Goal: Task Accomplishment & Management: Use online tool/utility

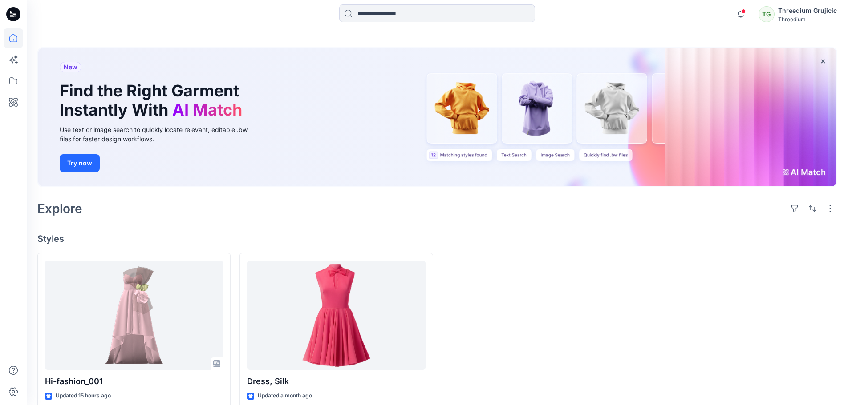
scroll to position [44, 0]
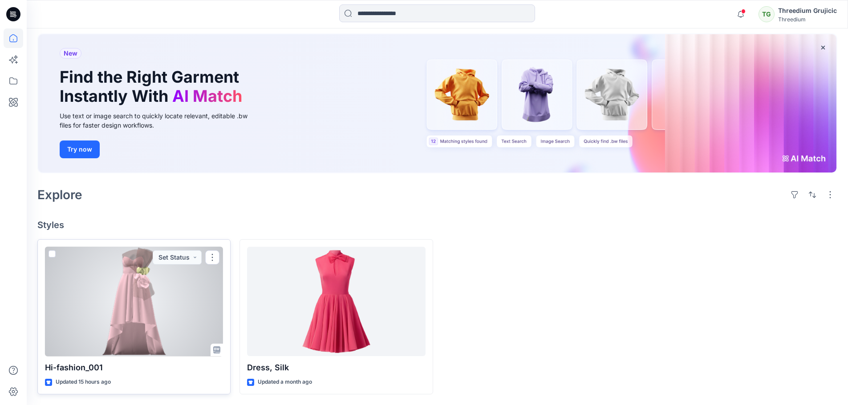
click at [137, 312] on div at bounding box center [134, 302] width 178 height 110
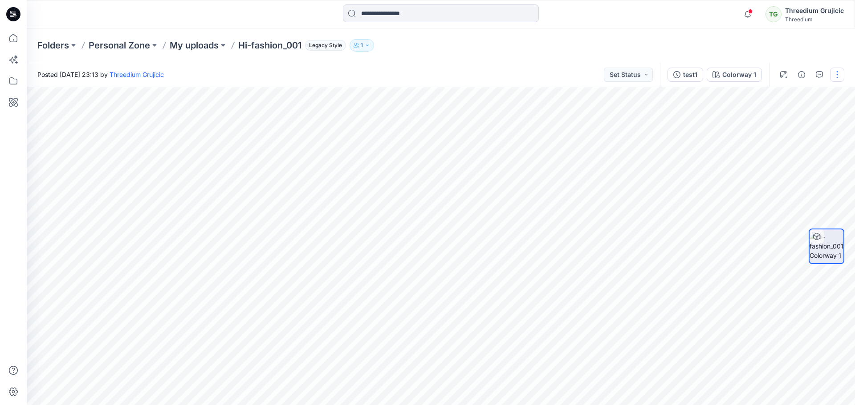
click at [836, 73] on button "button" at bounding box center [837, 75] width 14 height 14
click at [753, 77] on div "Colorway 1" at bounding box center [739, 75] width 34 height 10
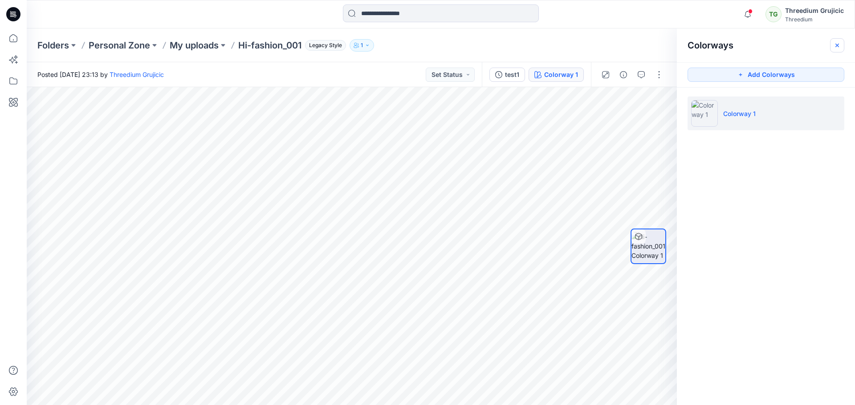
click at [839, 44] on icon "button" at bounding box center [836, 45] width 7 height 7
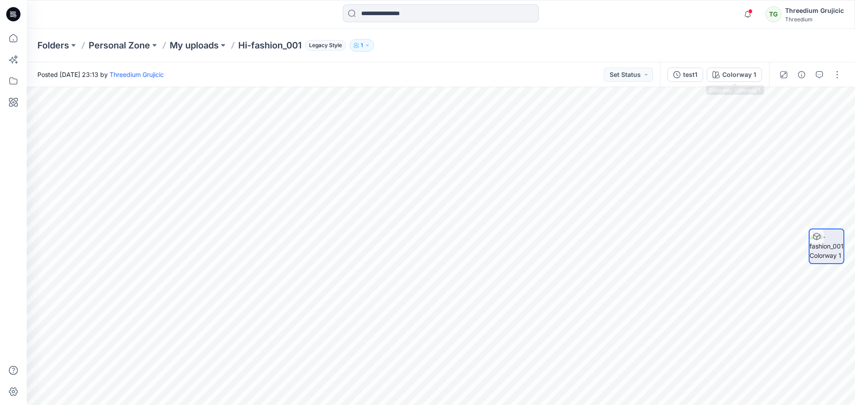
click at [684, 77] on div "test1" at bounding box center [690, 75] width 14 height 10
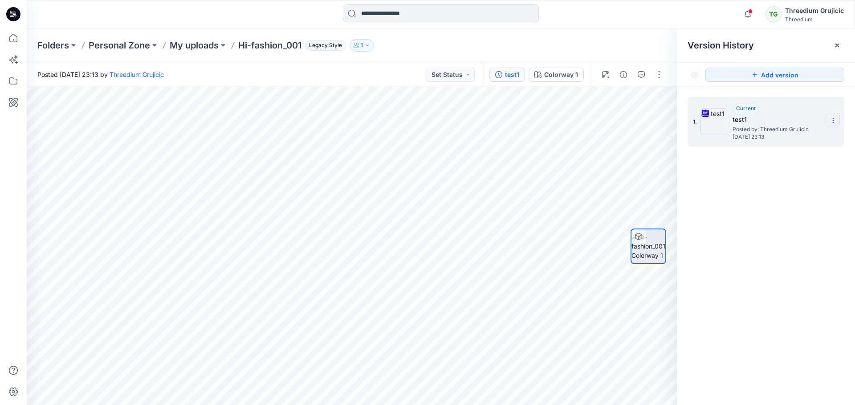
click at [834, 116] on section at bounding box center [832, 120] width 14 height 14
click at [837, 42] on icon at bounding box center [836, 45] width 7 height 7
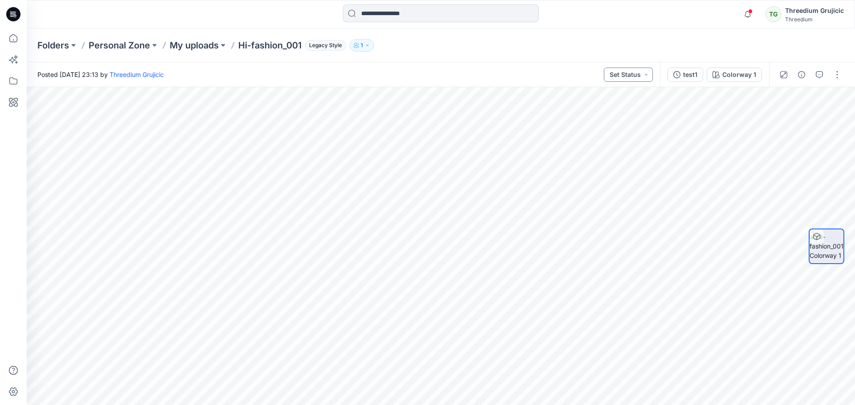
click at [620, 77] on button "Set Status" at bounding box center [628, 75] width 49 height 14
click at [741, 78] on div "Colorway 1" at bounding box center [739, 75] width 34 height 10
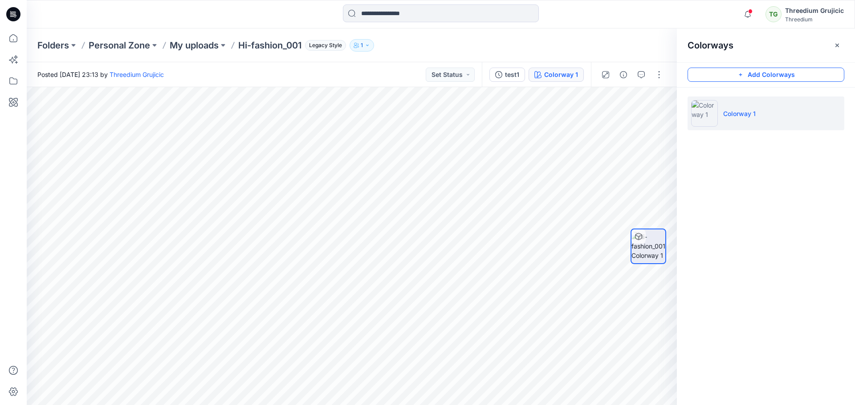
click at [757, 76] on button "Add Colorways" at bounding box center [765, 75] width 157 height 14
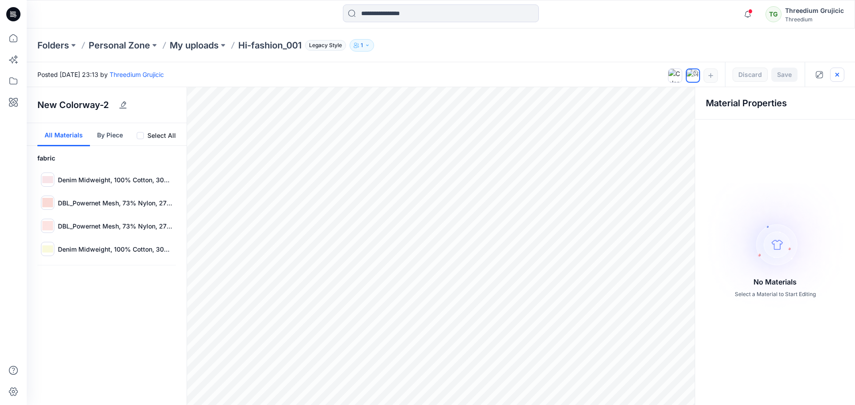
click at [835, 73] on icon "button" at bounding box center [836, 74] width 7 height 7
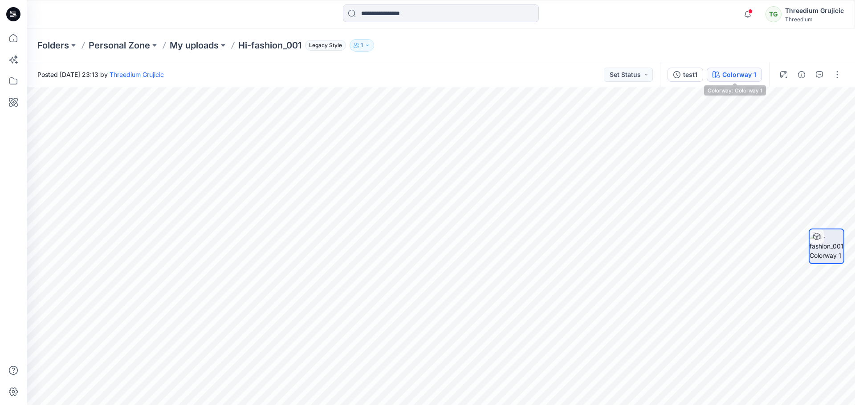
click at [727, 77] on div "Colorway 1" at bounding box center [739, 75] width 34 height 10
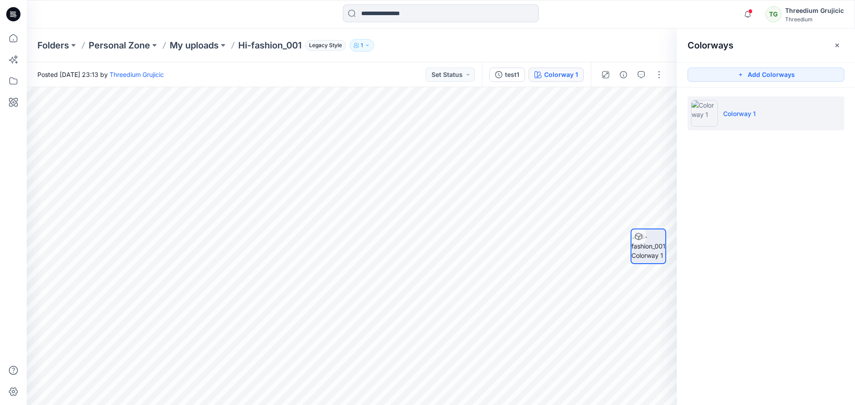
click at [751, 120] on li "Colorway 1" at bounding box center [765, 114] width 157 height 34
click at [718, 105] on li "Colorway 1" at bounding box center [765, 114] width 157 height 34
click at [746, 122] on li "Colorway 1" at bounding box center [765, 114] width 157 height 34
click at [637, 240] on div at bounding box center [638, 237] width 14 height 14
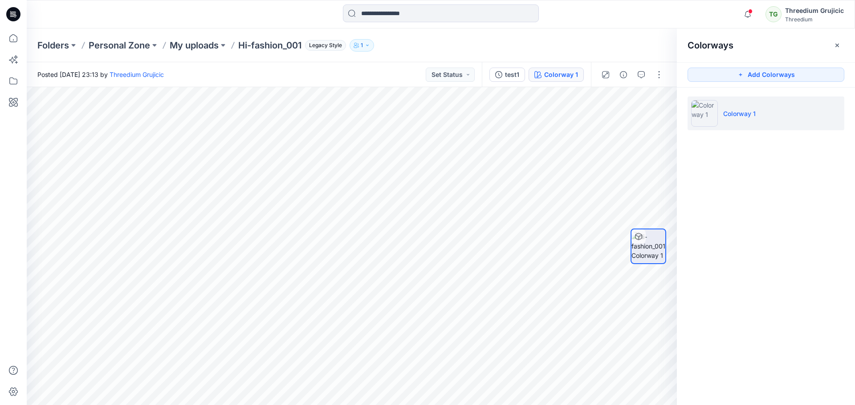
click at [637, 240] on div at bounding box center [638, 237] width 14 height 14
click at [638, 238] on icon at bounding box center [638, 236] width 7 height 7
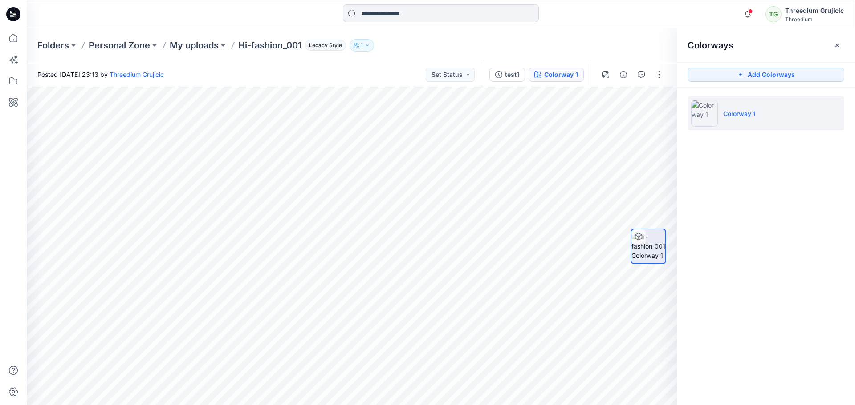
click at [638, 238] on icon at bounding box center [638, 236] width 7 height 7
drag, startPoint x: 638, startPoint y: 238, endPoint x: 643, endPoint y: 241, distance: 6.2
click at [643, 241] on div at bounding box center [638, 237] width 14 height 14
click at [838, 43] on icon "button" at bounding box center [836, 45] width 7 height 7
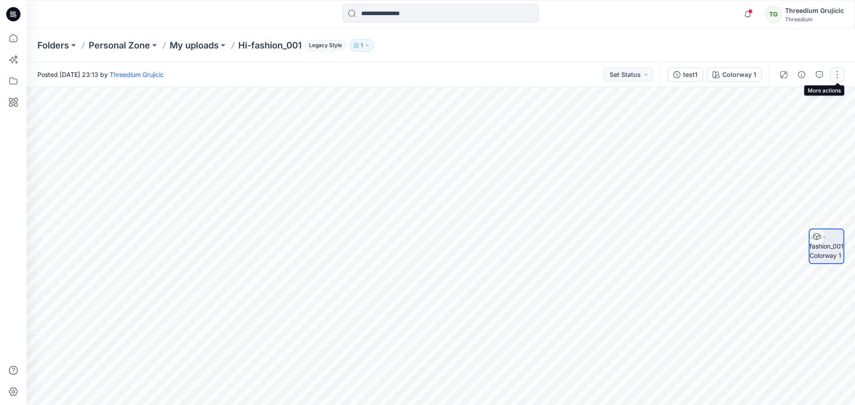
click at [838, 81] on button "button" at bounding box center [837, 75] width 14 height 14
click at [680, 69] on button "test1" at bounding box center [685, 75] width 36 height 14
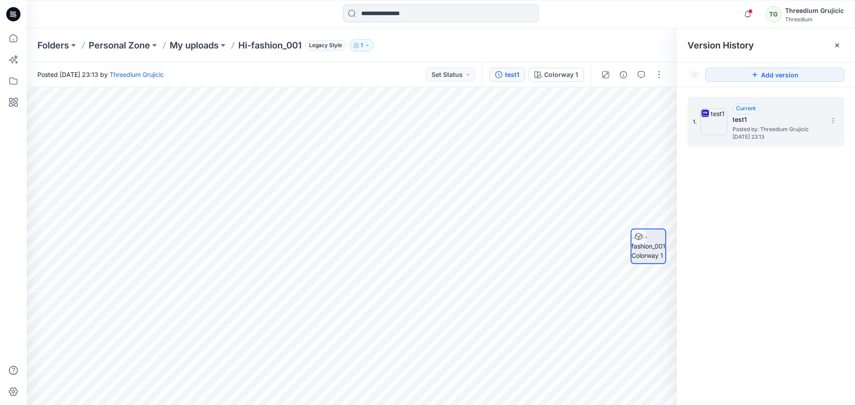
click at [769, 126] on span "Posted by: Threedium Grujicic" at bounding box center [776, 129] width 89 height 9
click at [833, 118] on icon at bounding box center [832, 118] width 0 height 0
click at [835, 45] on icon at bounding box center [836, 45] width 7 height 7
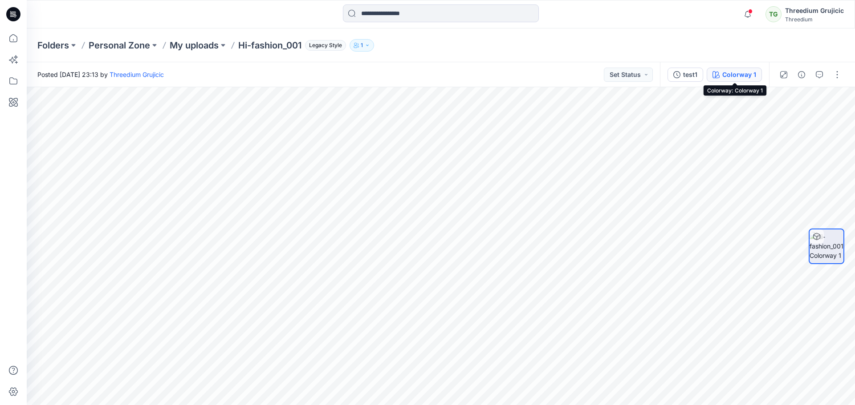
click at [747, 73] on div "Colorway 1" at bounding box center [739, 75] width 34 height 10
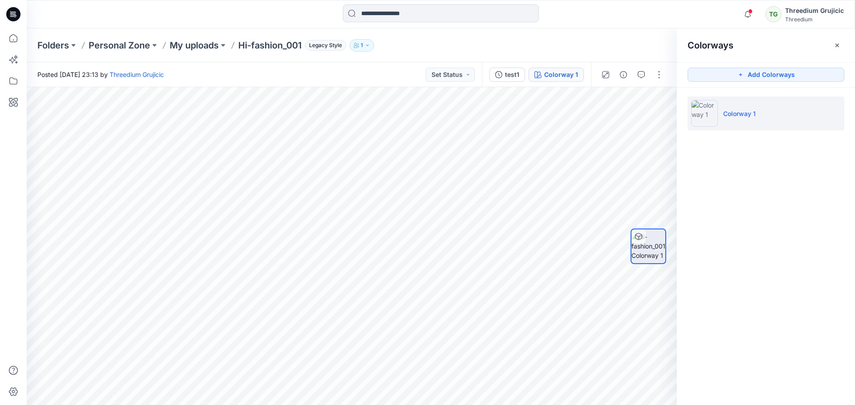
click at [756, 114] on li "Colorway 1" at bounding box center [765, 114] width 157 height 34
click at [756, 78] on button "Add Colorways" at bounding box center [765, 75] width 157 height 14
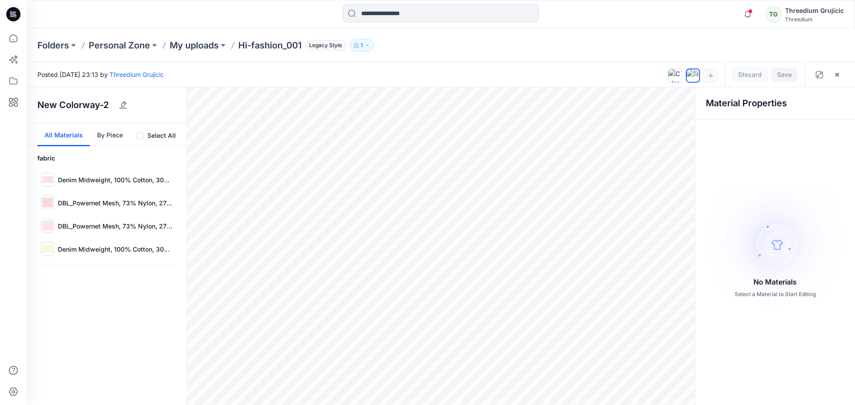
click at [120, 136] on button "By Piece" at bounding box center [110, 134] width 40 height 23
click at [64, 128] on button "All Materials" at bounding box center [63, 134] width 53 height 23
click at [51, 182] on img at bounding box center [47, 179] width 11 height 11
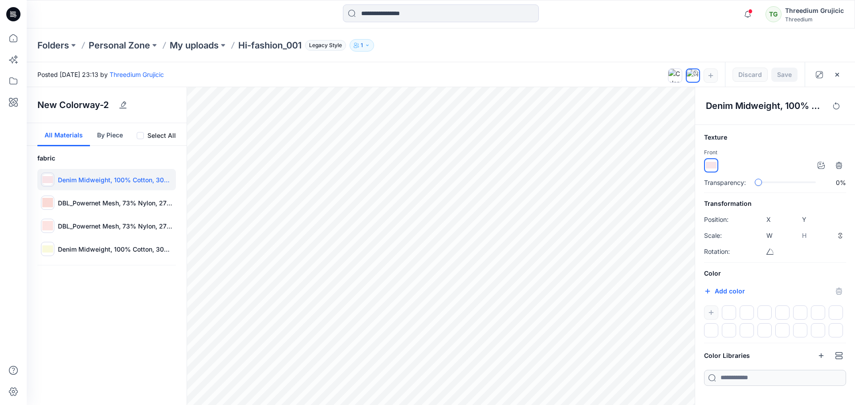
click at [713, 169] on img at bounding box center [711, 165] width 11 height 11
click at [838, 72] on icon "button" at bounding box center [836, 74] width 7 height 7
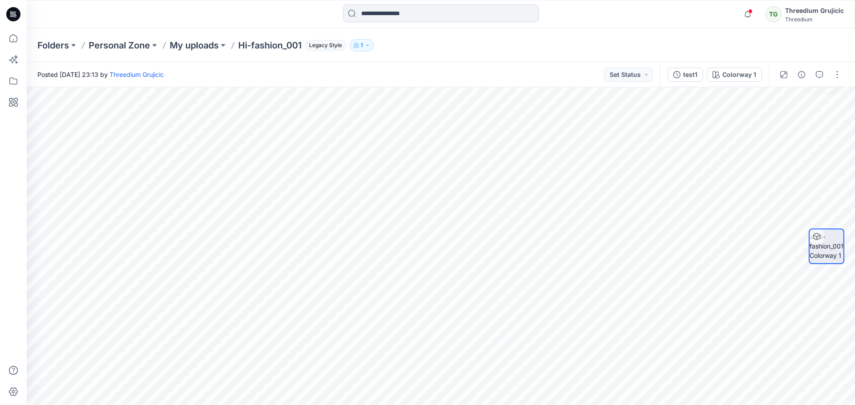
click at [370, 47] on icon "button" at bounding box center [367, 45] width 5 height 5
click at [569, 45] on div "Folders Personal Zone My uploads Hi-fashion_001 Legacy Style 1 Folder Access Pe…" at bounding box center [405, 45] width 737 height 12
click at [13, 65] on icon at bounding box center [14, 60] width 20 height 20
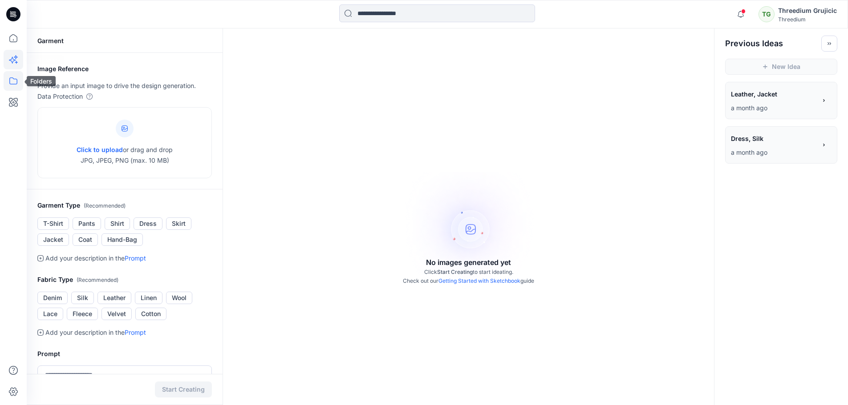
click at [13, 84] on icon at bounding box center [13, 80] width 8 height 7
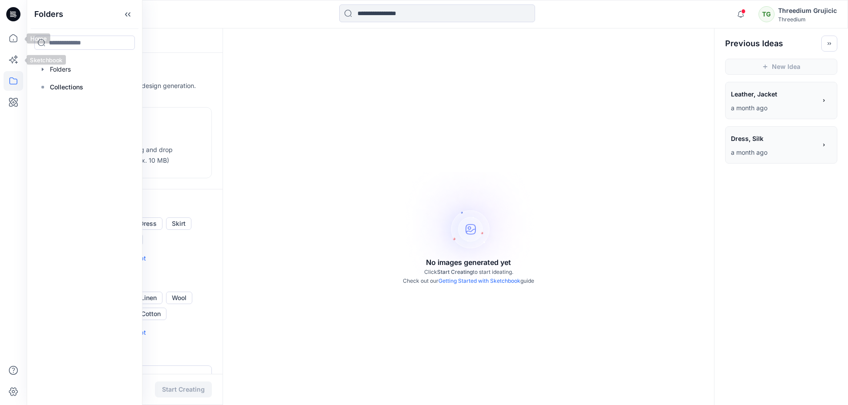
click at [4, 49] on div at bounding box center [14, 216] width 20 height 377
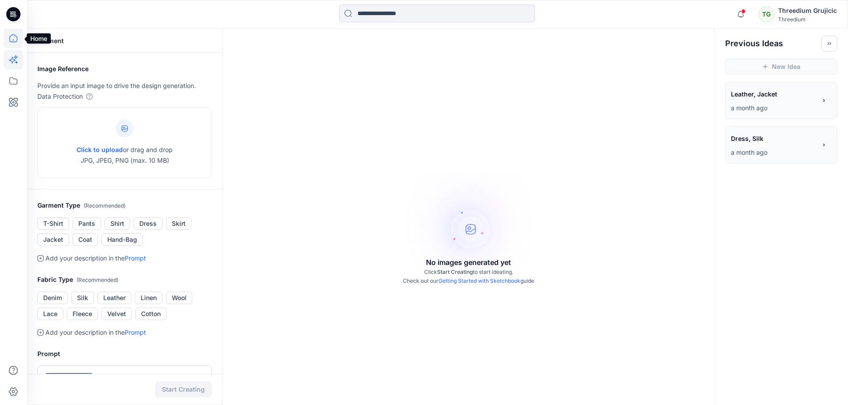
click at [10, 40] on icon at bounding box center [13, 38] width 8 height 8
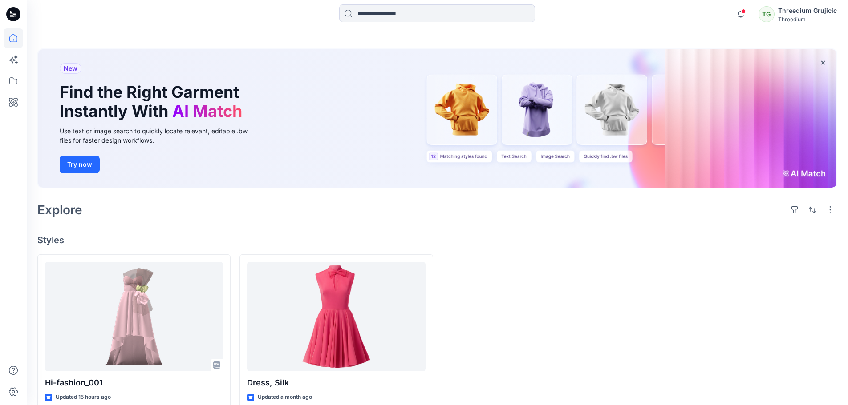
scroll to position [44, 0]
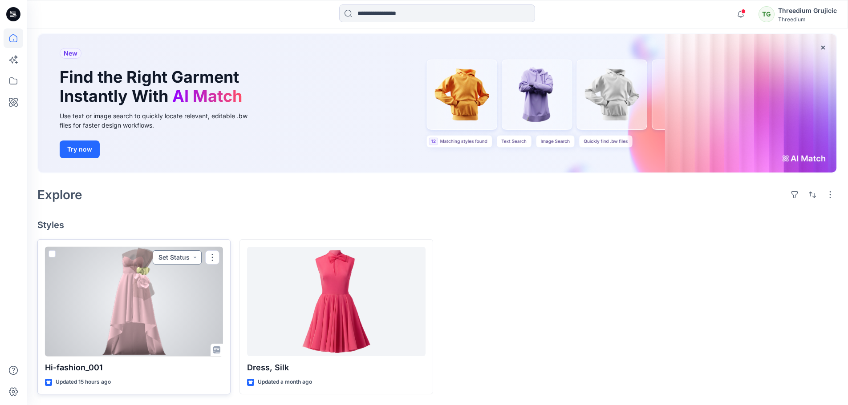
click at [193, 255] on button "Set Status" at bounding box center [177, 258] width 49 height 14
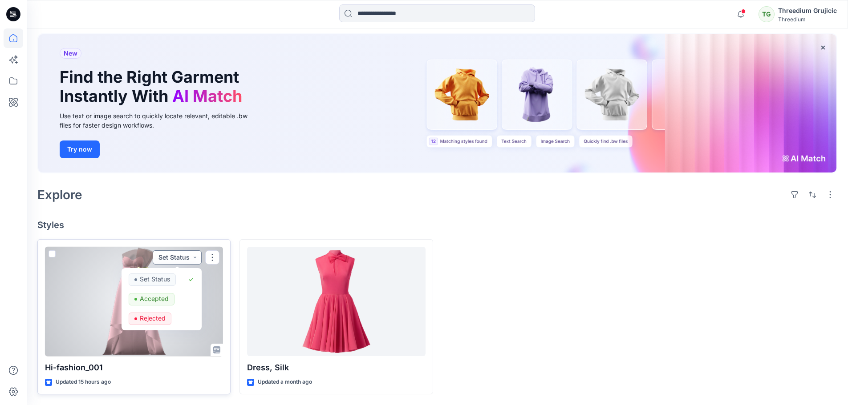
click at [193, 255] on button "Set Status" at bounding box center [177, 258] width 49 height 14
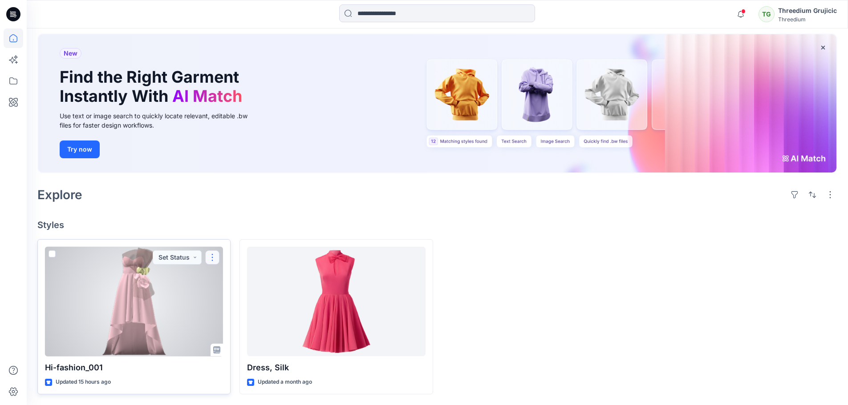
click at [211, 256] on button "button" at bounding box center [212, 258] width 14 height 14
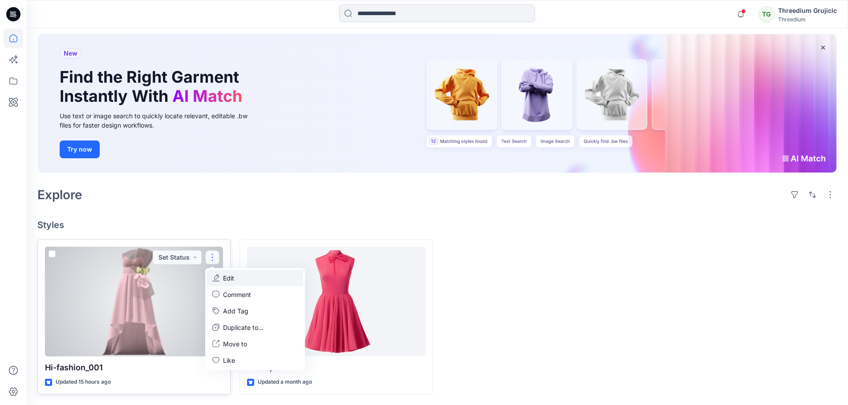
click at [231, 282] on p "Edit" at bounding box center [228, 278] width 11 height 9
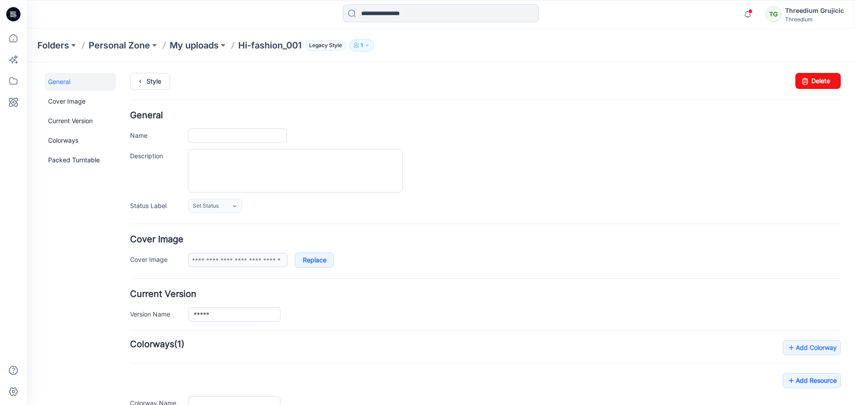
type input "**********"
click at [76, 145] on link "Colorways" at bounding box center [80, 141] width 71 height 18
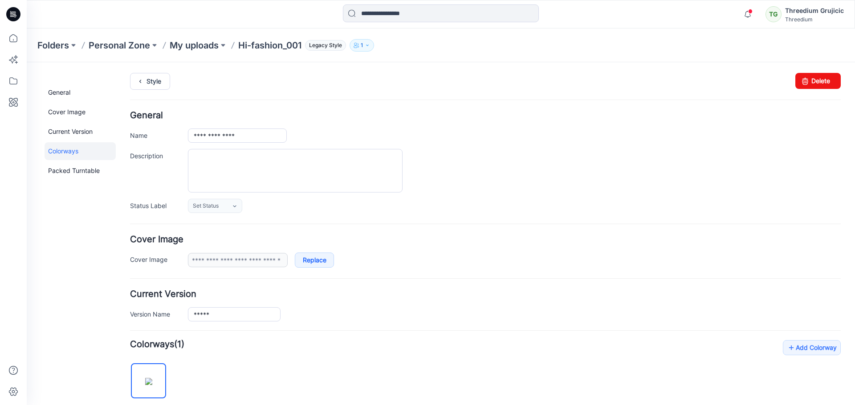
scroll to position [227, 0]
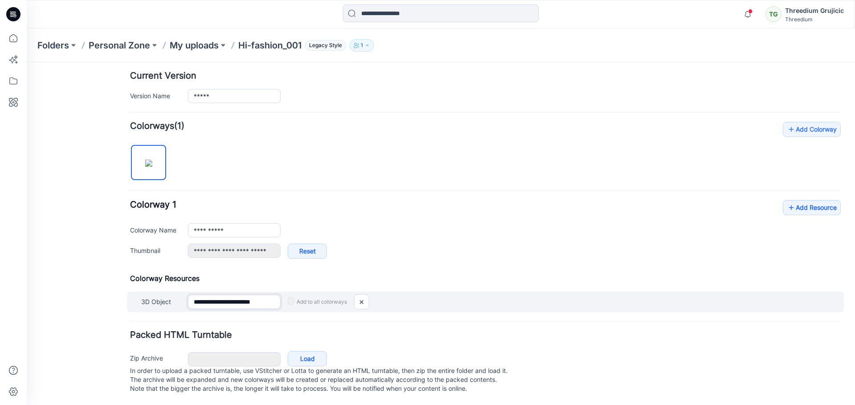
click at [240, 295] on input "**********" at bounding box center [234, 302] width 93 height 14
click at [517, 295] on div "Add to all colorways" at bounding box center [560, 302] width 560 height 14
click at [146, 297] on label "3D Object" at bounding box center [160, 302] width 38 height 10
click at [188, 295] on input "**********" at bounding box center [234, 302] width 93 height 14
click at [146, 297] on label "3D Object" at bounding box center [160, 302] width 38 height 10
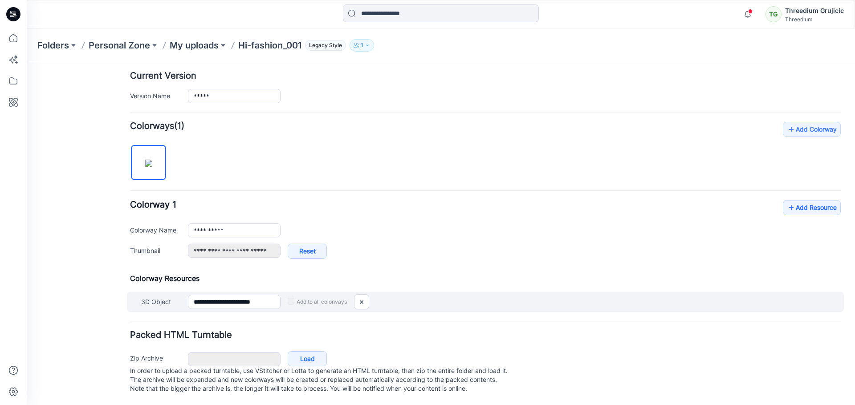
click at [188, 295] on input "**********" at bounding box center [234, 302] width 93 height 14
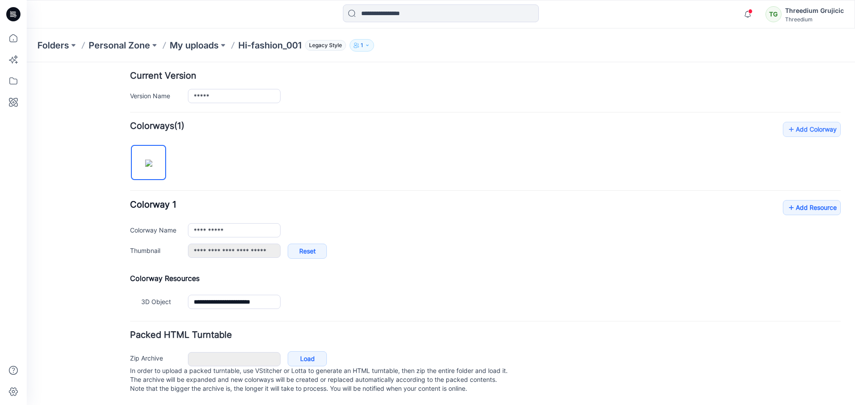
click at [684, 230] on div "**********" at bounding box center [485, 234] width 710 height 68
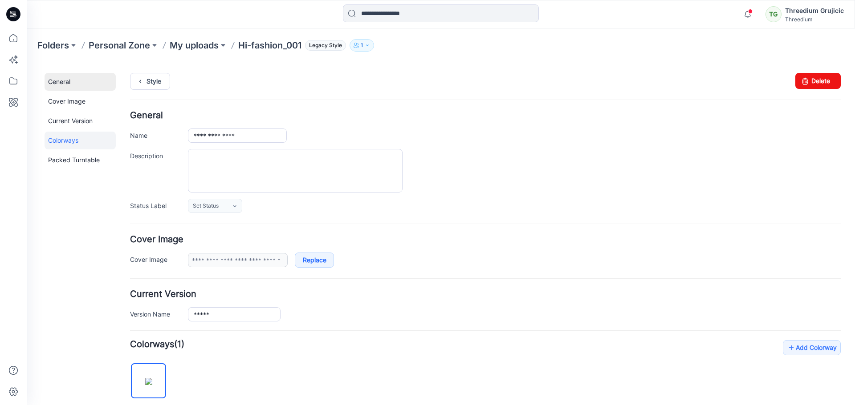
click at [73, 83] on link "General" at bounding box center [80, 82] width 71 height 18
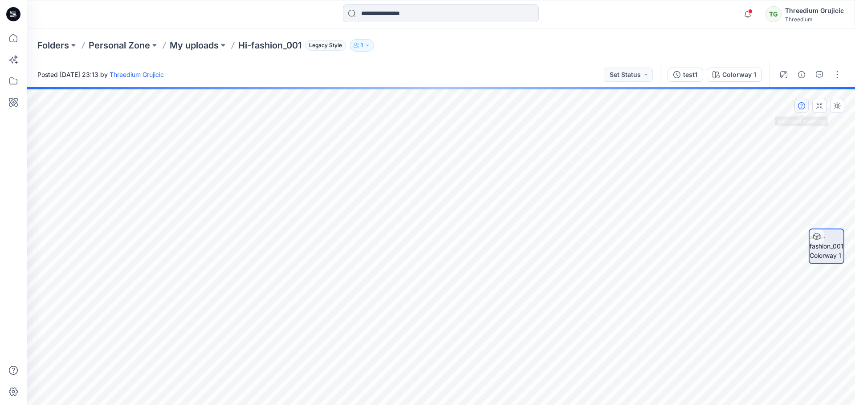
click at [803, 106] on icon "button" at bounding box center [801, 105] width 7 height 7
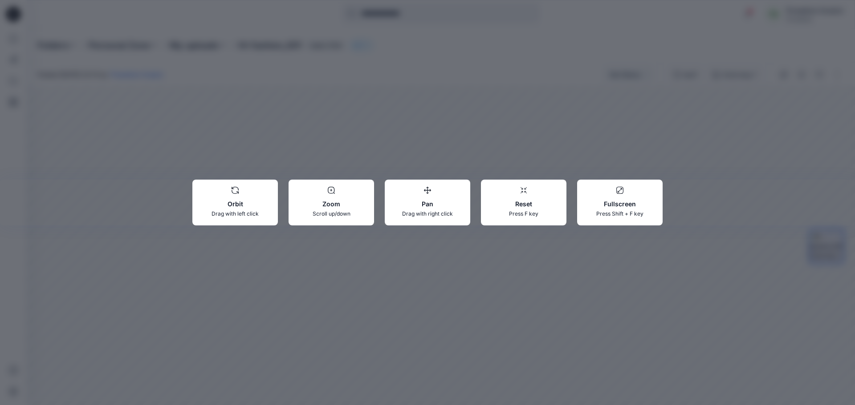
click at [726, 135] on div "Orbit Drag with left click Zoom Scroll up/down Pan Drag with right click Reset …" at bounding box center [427, 202] width 855 height 405
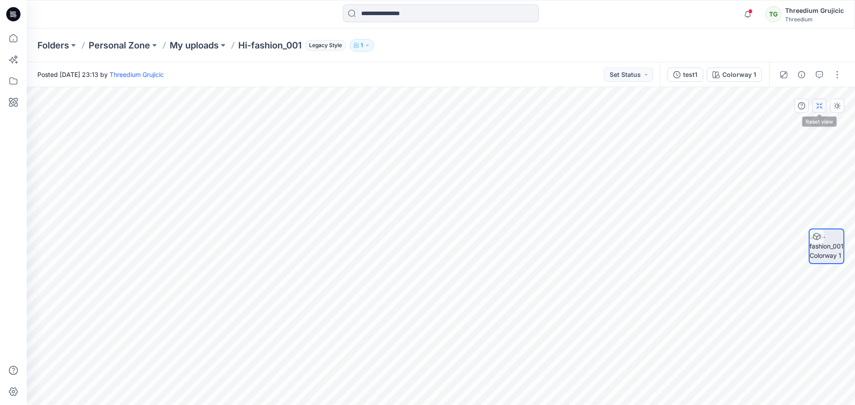
click at [824, 110] on button "button" at bounding box center [819, 106] width 14 height 14
click at [837, 104] on icon "button" at bounding box center [836, 105] width 7 height 7
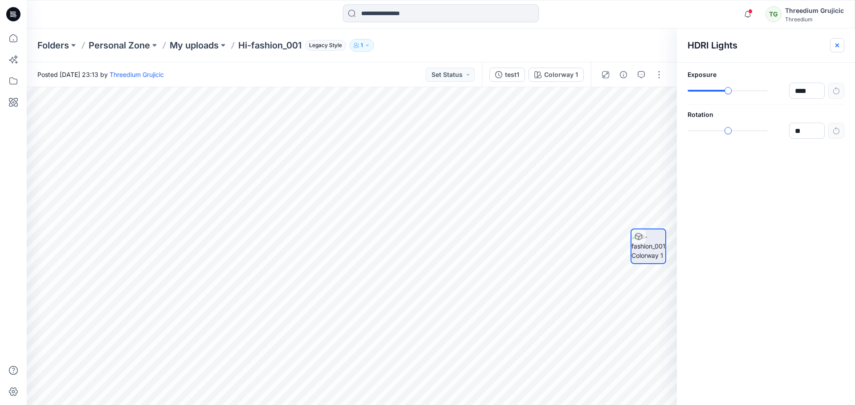
click at [836, 45] on icon "button" at bounding box center [836, 45] width 7 height 7
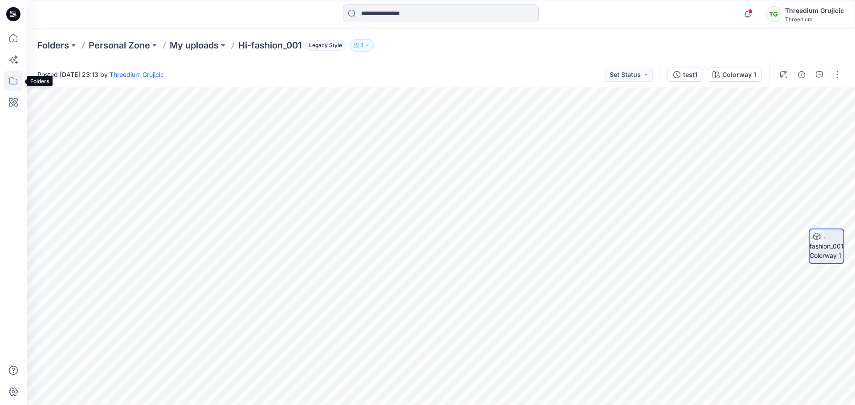
click at [5, 79] on icon at bounding box center [14, 81] width 20 height 20
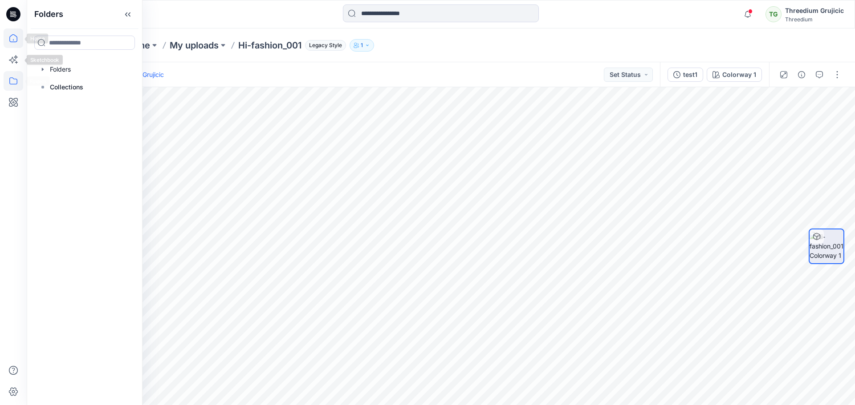
click at [13, 32] on icon at bounding box center [14, 38] width 20 height 20
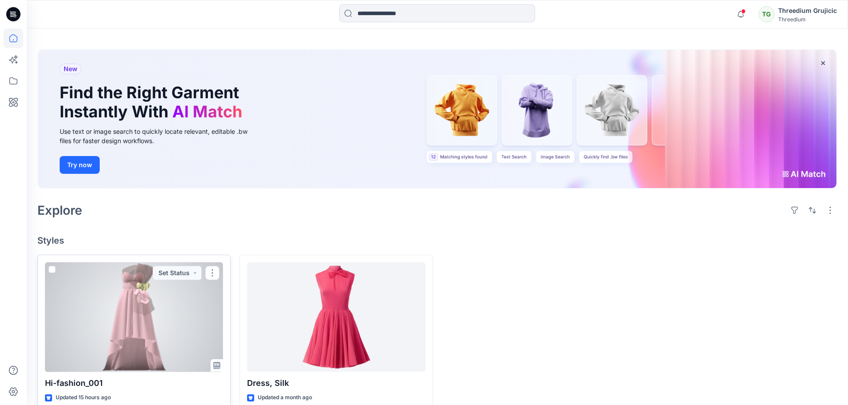
scroll to position [44, 0]
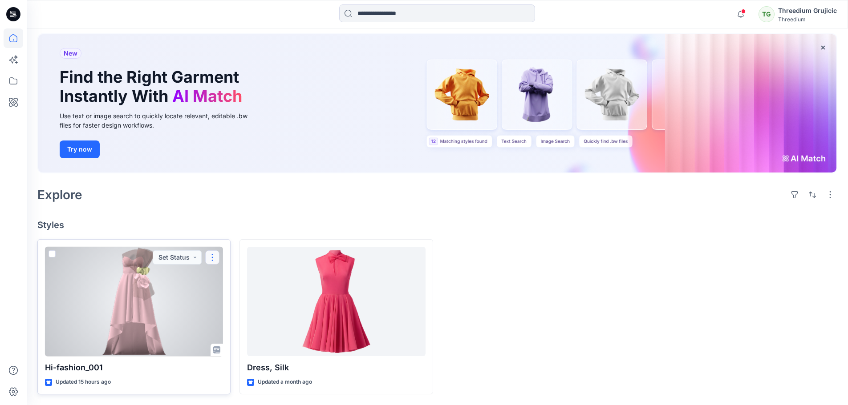
click at [210, 255] on button "button" at bounding box center [212, 258] width 14 height 14
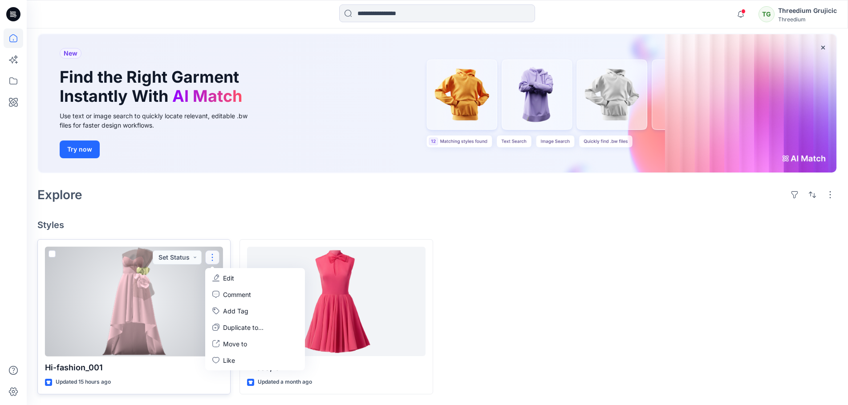
click at [225, 277] on p "Edit" at bounding box center [228, 278] width 11 height 9
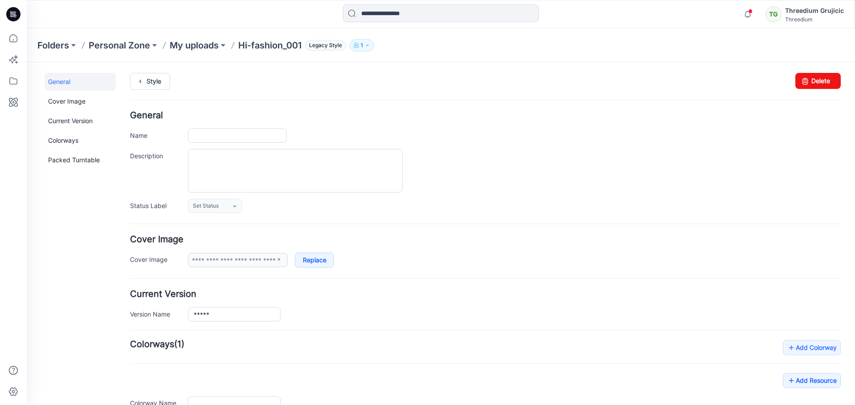
type input "**********"
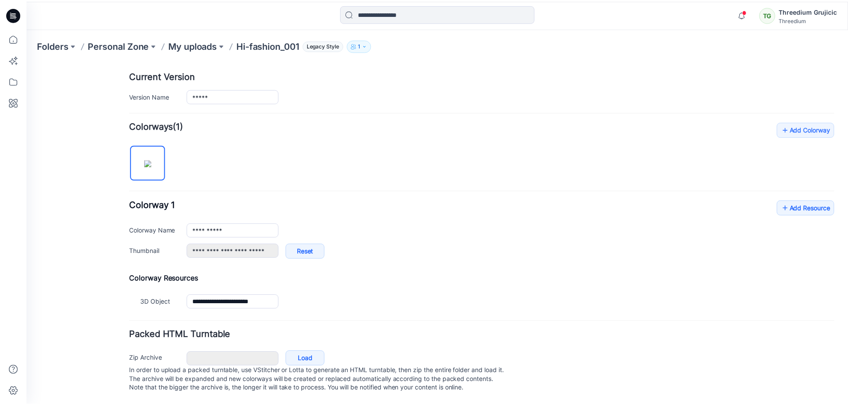
scroll to position [227, 0]
click at [11, 22] on icon at bounding box center [13, 14] width 14 height 28
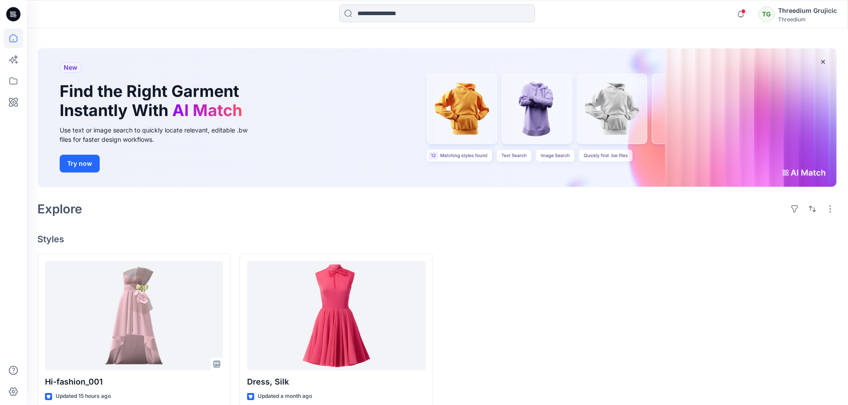
scroll to position [44, 0]
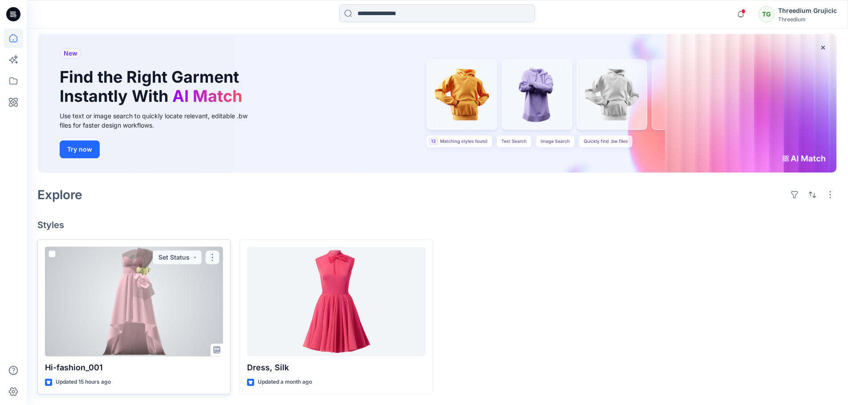
click at [214, 257] on button "button" at bounding box center [212, 258] width 14 height 14
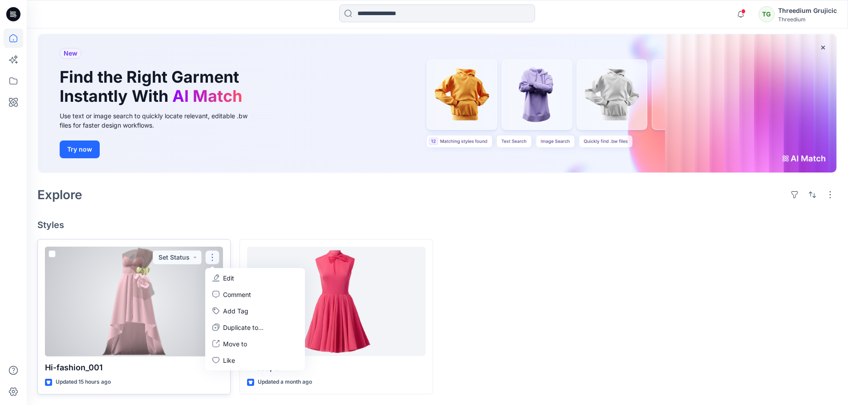
click at [130, 288] on div at bounding box center [134, 302] width 178 height 110
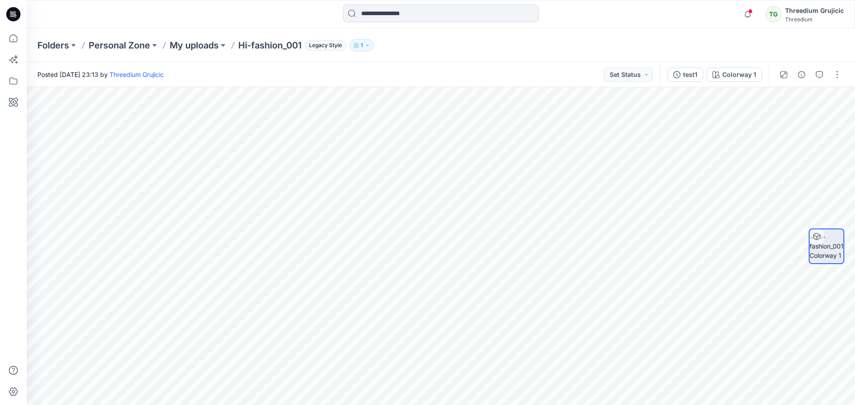
click at [336, 43] on span "Legacy Style" at bounding box center [325, 45] width 41 height 11
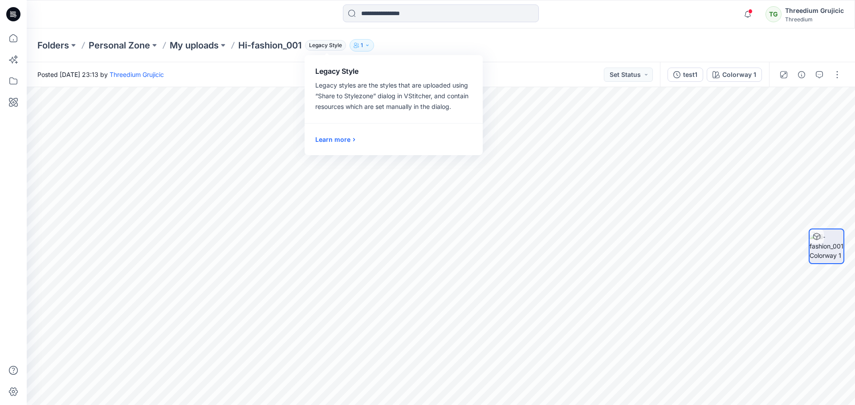
drag, startPoint x: 337, startPoint y: 45, endPoint x: 818, endPoint y: 236, distance: 517.5
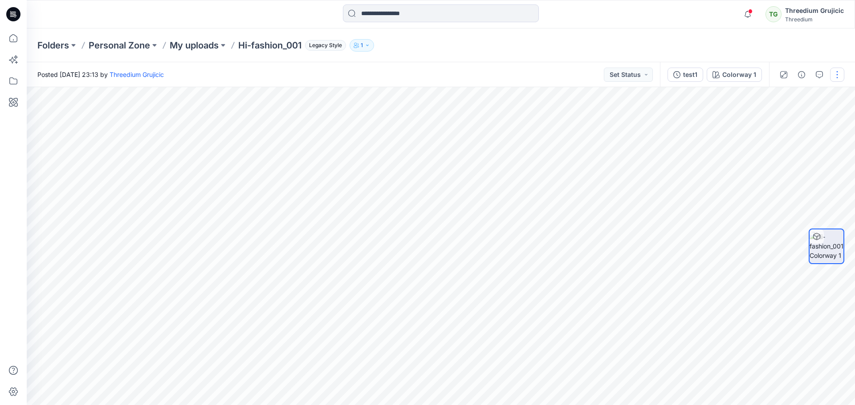
click at [833, 75] on button "button" at bounding box center [837, 75] width 14 height 14
click at [815, 239] on icon at bounding box center [816, 236] width 7 height 7
click at [743, 71] on div "Colorway 1" at bounding box center [739, 75] width 34 height 10
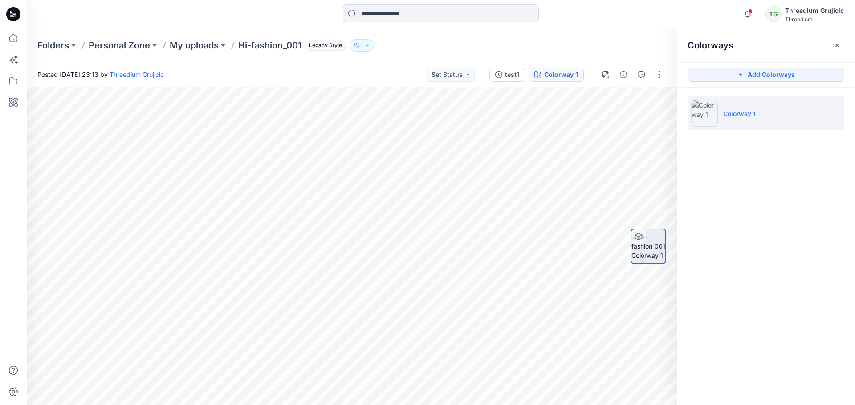
click at [804, 114] on li "Colorway 1" at bounding box center [765, 114] width 157 height 34
click at [768, 114] on li "Colorway 1" at bounding box center [765, 114] width 157 height 34
click at [697, 114] on img at bounding box center [704, 113] width 27 height 27
click at [832, 51] on button "button" at bounding box center [837, 45] width 14 height 14
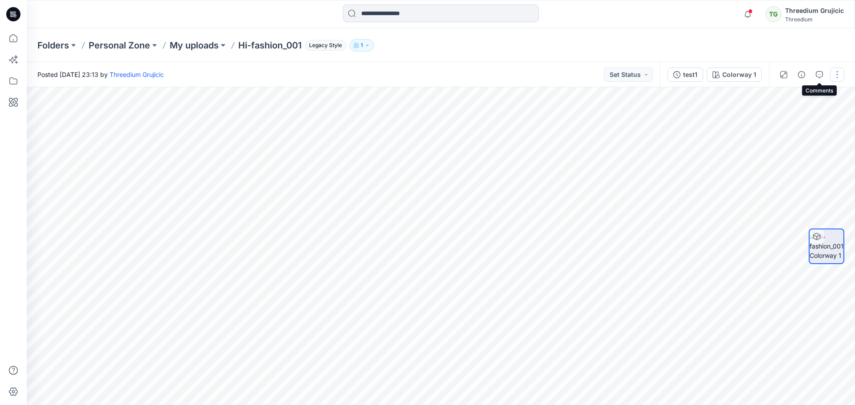
click at [831, 76] on button "button" at bounding box center [837, 75] width 14 height 14
click at [719, 73] on icon "button" at bounding box center [715, 74] width 7 height 7
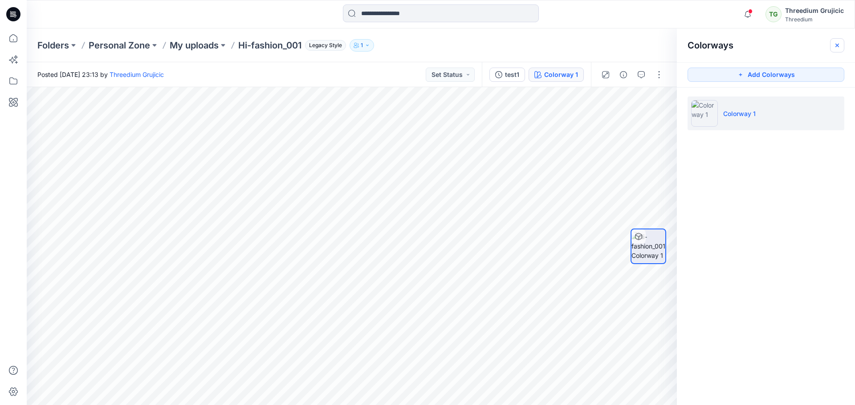
click at [837, 49] on button "button" at bounding box center [837, 45] width 14 height 14
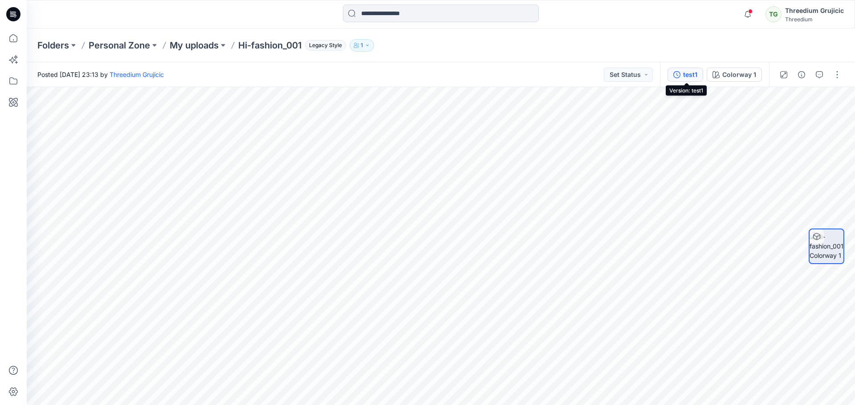
click at [691, 73] on div "test1" at bounding box center [690, 75] width 14 height 10
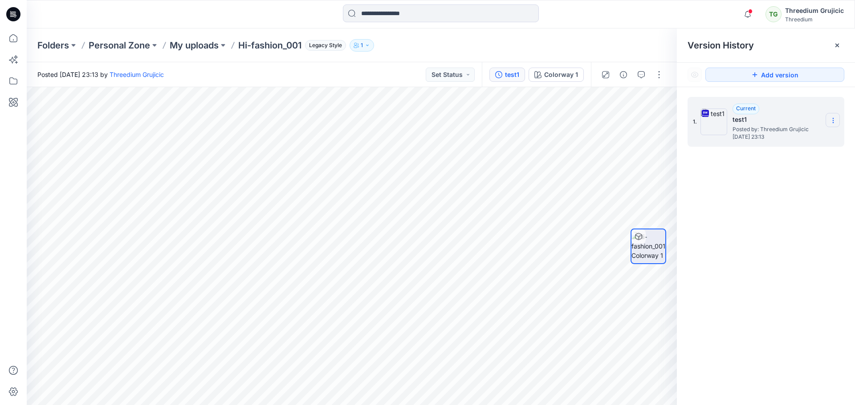
click at [834, 122] on icon at bounding box center [832, 120] width 7 height 7
click at [835, 46] on icon at bounding box center [836, 45] width 7 height 7
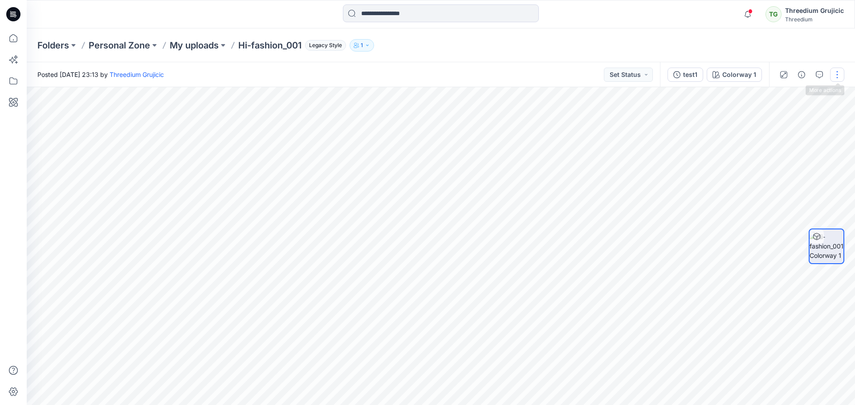
click at [835, 79] on button "button" at bounding box center [837, 75] width 14 height 14
click at [9, 59] on icon at bounding box center [14, 60] width 20 height 20
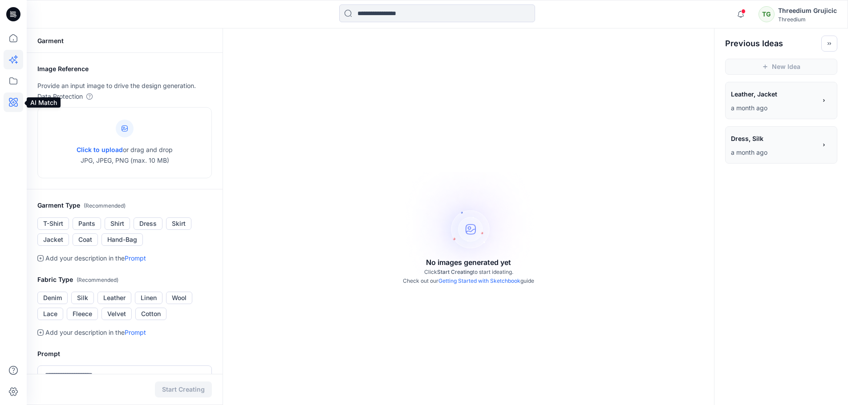
click at [12, 100] on icon at bounding box center [14, 103] width 20 height 20
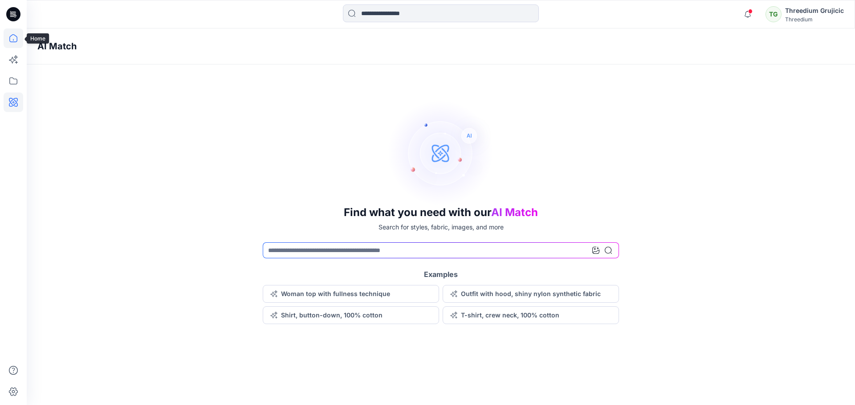
click at [17, 40] on icon at bounding box center [13, 38] width 8 height 8
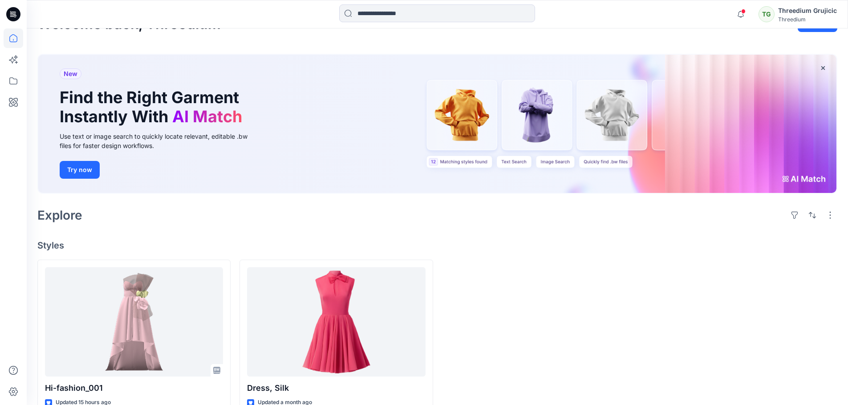
scroll to position [44, 0]
